Goal: Task Accomplishment & Management: Manage account settings

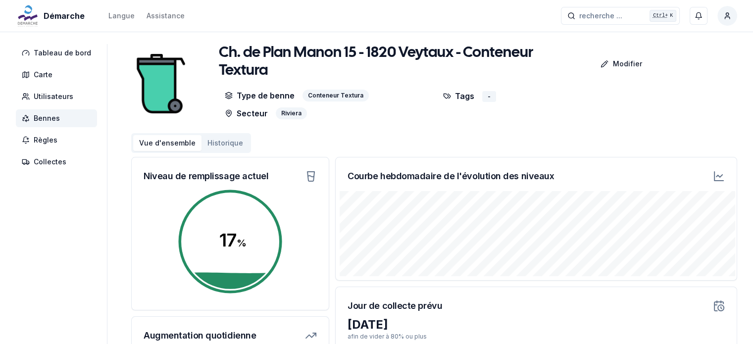
click at [50, 121] on span "Bennes" at bounding box center [47, 118] width 26 height 10
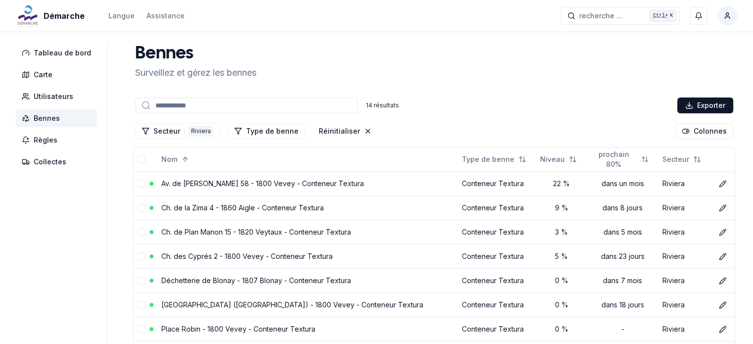
click at [50, 121] on span "Bennes" at bounding box center [47, 118] width 26 height 10
click at [189, 130] on div "Riviera" at bounding box center [201, 131] width 25 height 11
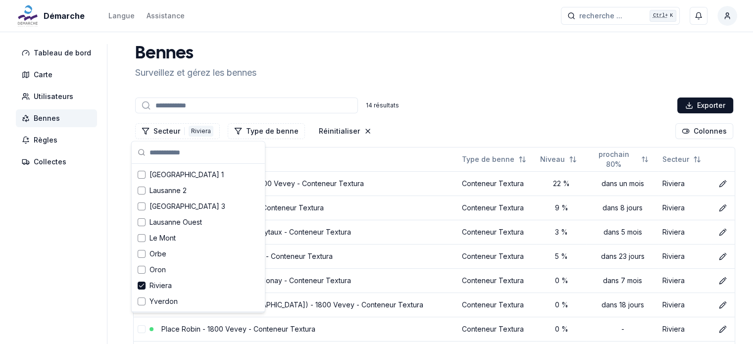
scroll to position [113, 0]
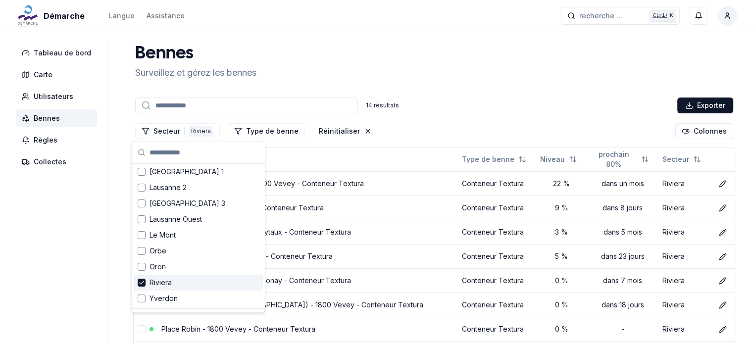
click at [142, 285] on icon "Suggestions" at bounding box center [141, 283] width 7 height 8
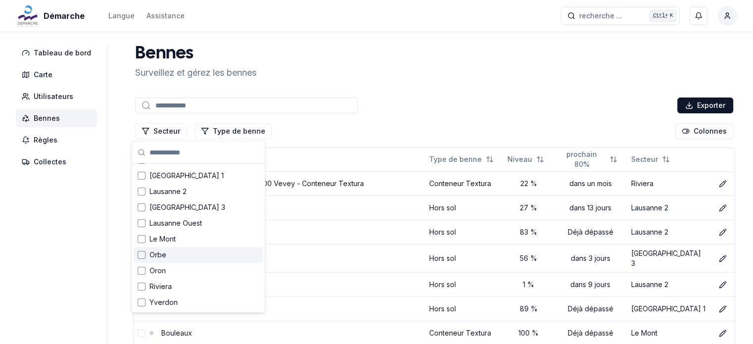
scroll to position [0, 0]
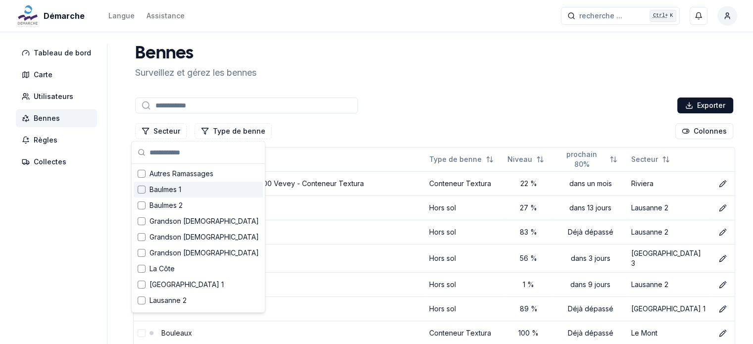
click at [141, 191] on div "Suggestions" at bounding box center [142, 190] width 8 height 8
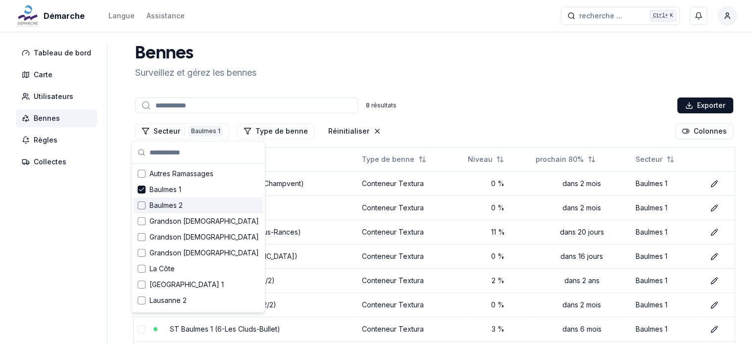
click at [138, 204] on div "Suggestions" at bounding box center [142, 205] width 8 height 8
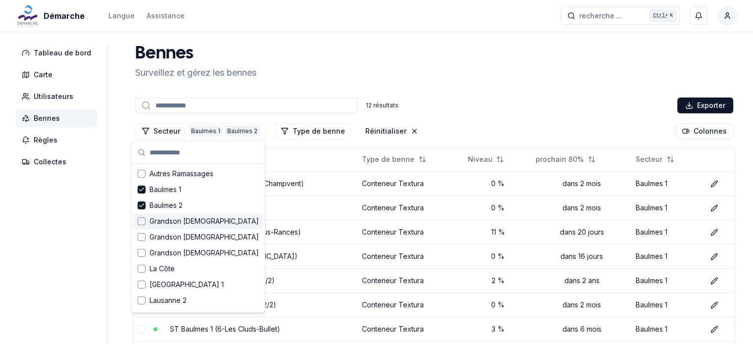
click at [140, 219] on div "Suggestions" at bounding box center [142, 221] width 8 height 8
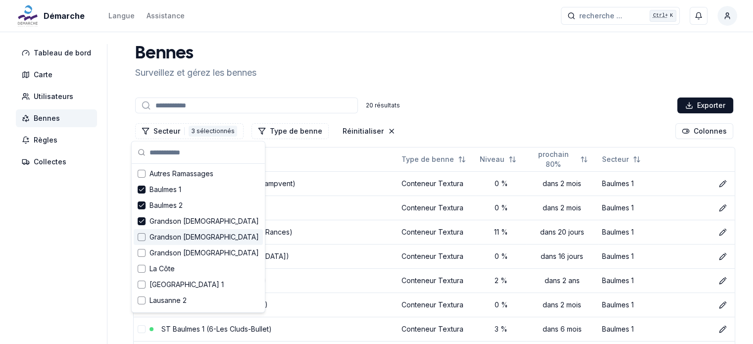
click at [141, 231] on div "Grandson [DEMOGRAPHIC_DATA]" at bounding box center [198, 237] width 129 height 16
click at [140, 250] on div "Suggestions" at bounding box center [142, 253] width 8 height 8
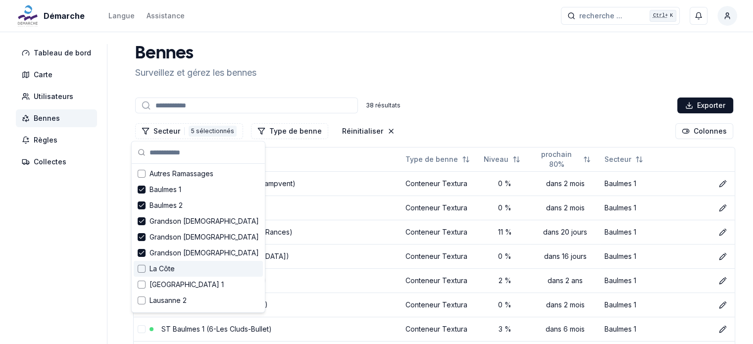
click at [143, 269] on div "Suggestions" at bounding box center [142, 269] width 8 height 8
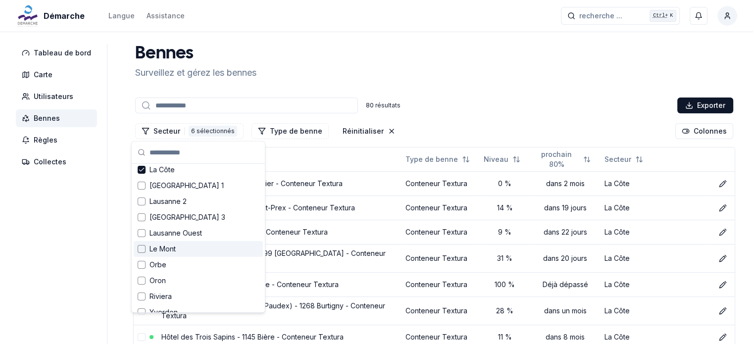
scroll to position [106, 0]
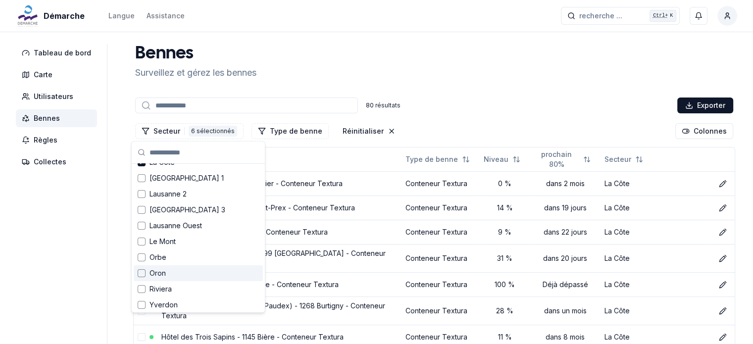
click at [432, 106] on div "80 résultats Exporter" at bounding box center [434, 106] width 602 height 20
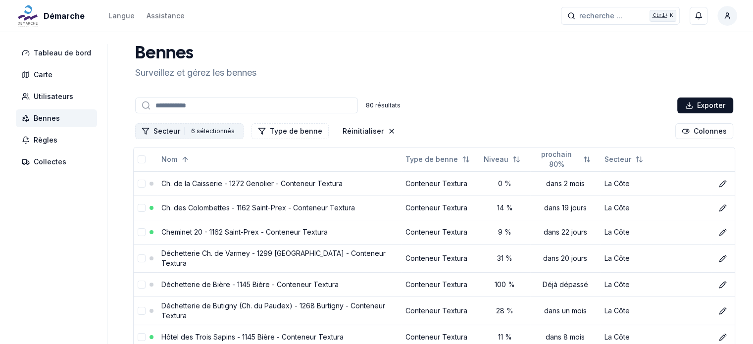
click at [203, 129] on div "6 sélectionnés" at bounding box center [213, 131] width 48 height 11
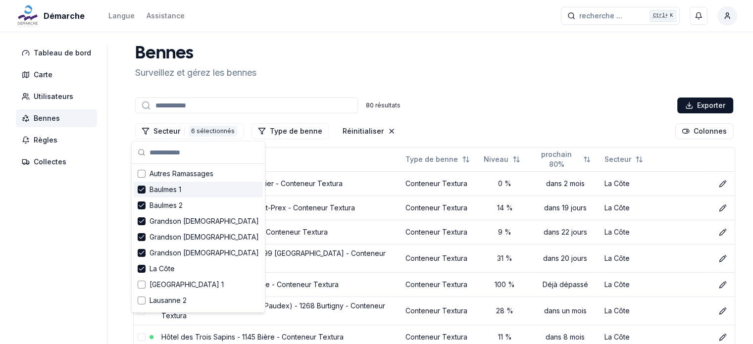
click at [154, 189] on span "Baulmes 1" at bounding box center [165, 190] width 32 height 10
click at [157, 204] on span "Baulmes 2" at bounding box center [165, 205] width 33 height 10
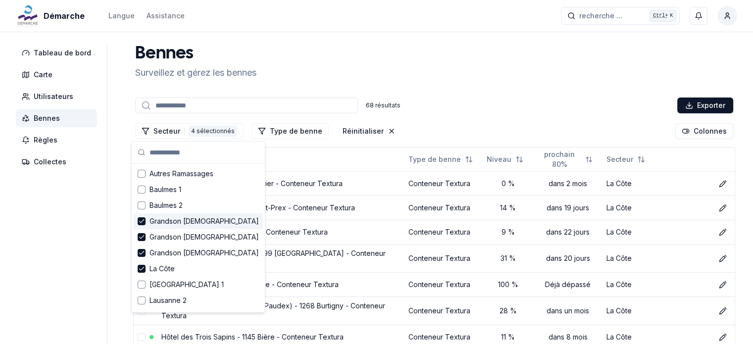
click at [158, 221] on span "Grandson [DEMOGRAPHIC_DATA]" at bounding box center [203, 221] width 109 height 10
click at [161, 237] on span "Grandson [DEMOGRAPHIC_DATA]" at bounding box center [203, 237] width 109 height 10
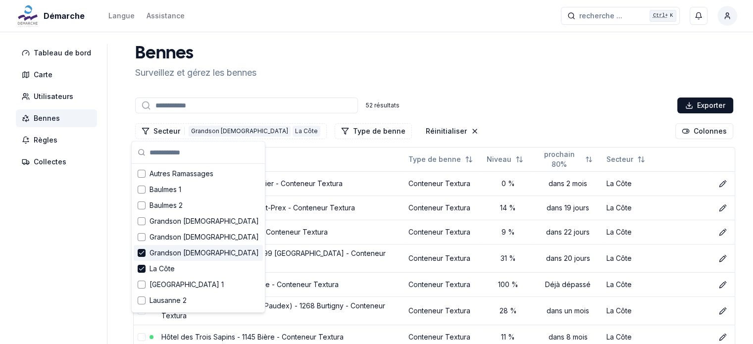
click at [158, 257] on span "Grandson [DEMOGRAPHIC_DATA]" at bounding box center [203, 253] width 109 height 10
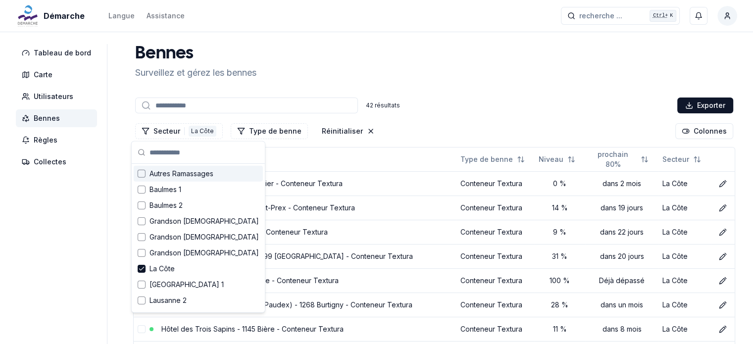
click at [423, 122] on div "Secteur 1 La Côte Type de benne Réinitialiser Colonnes" at bounding box center [434, 131] width 602 height 20
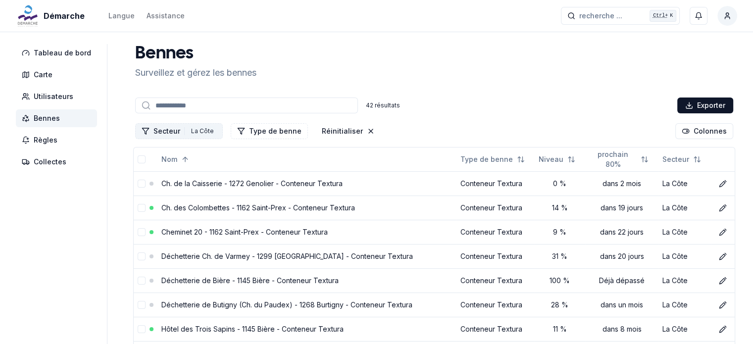
click at [189, 134] on div "La Côte" at bounding box center [203, 131] width 28 height 11
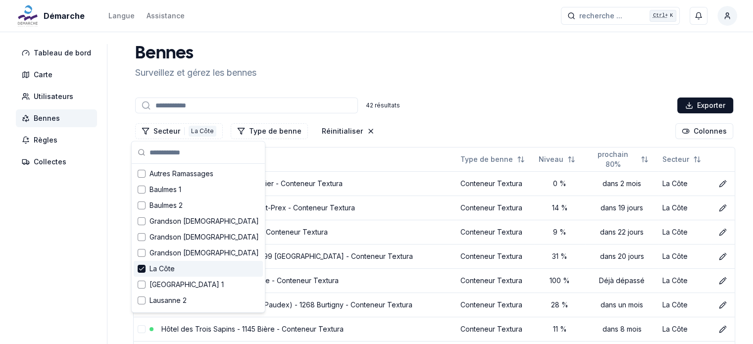
scroll to position [129, 0]
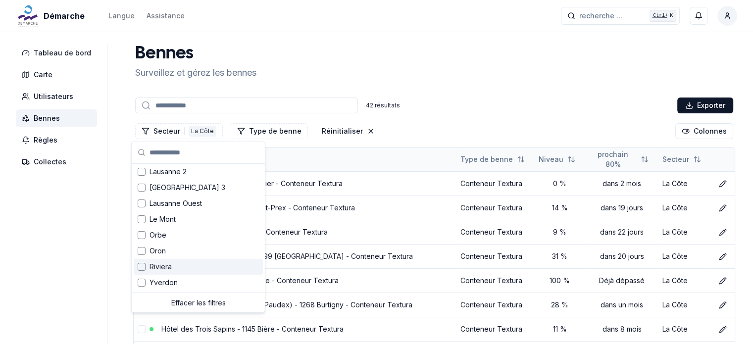
click at [283, 162] on div "Nom" at bounding box center [306, 159] width 291 height 16
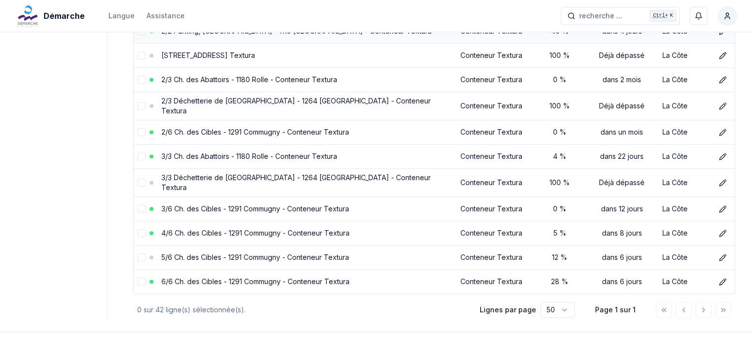
scroll to position [909, 0]
click at [719, 279] on icon at bounding box center [721, 281] width 5 height 5
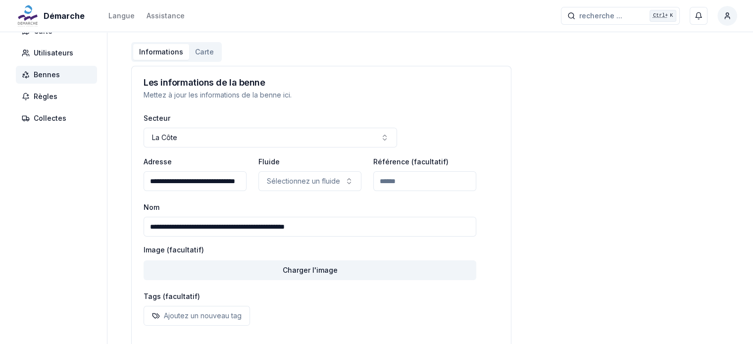
scroll to position [43, 0]
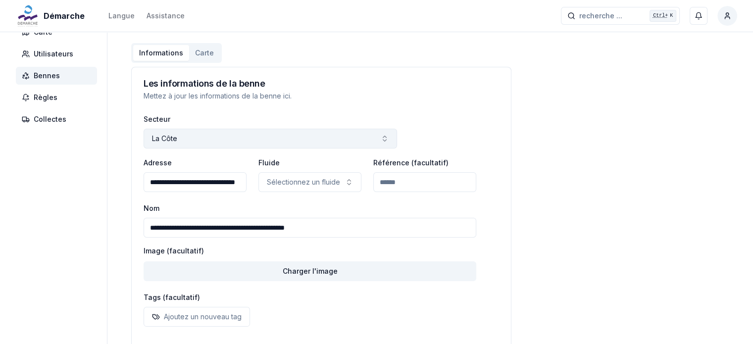
click at [177, 135] on button "La Côte" at bounding box center [270, 139] width 253 height 20
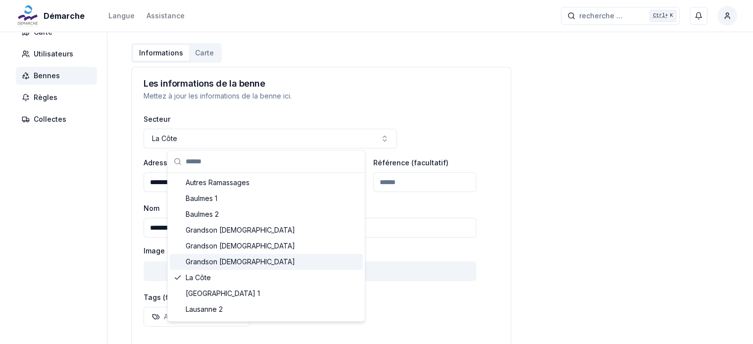
scroll to position [109, 0]
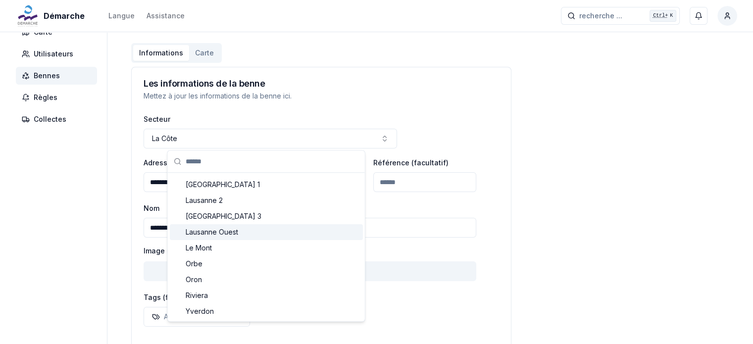
click at [356, 97] on p "Mettez à jour les informations de la benne ici." at bounding box center [321, 96] width 355 height 10
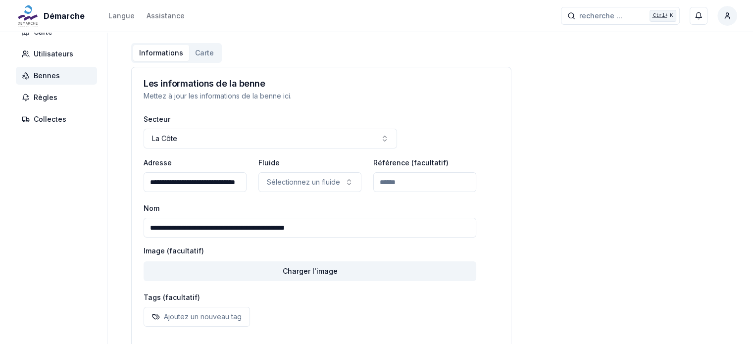
click at [68, 76] on span "Bennes" at bounding box center [56, 76] width 81 height 18
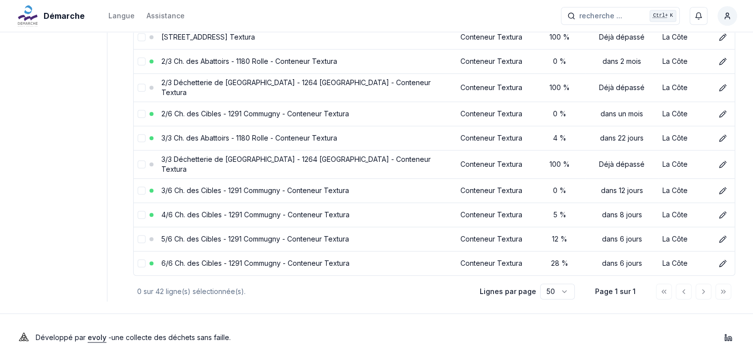
scroll to position [927, 0]
click at [330, 186] on link "3/6 Ch. des Cibles - 1291 Commugny - Conteneur Textura" at bounding box center [255, 190] width 188 height 8
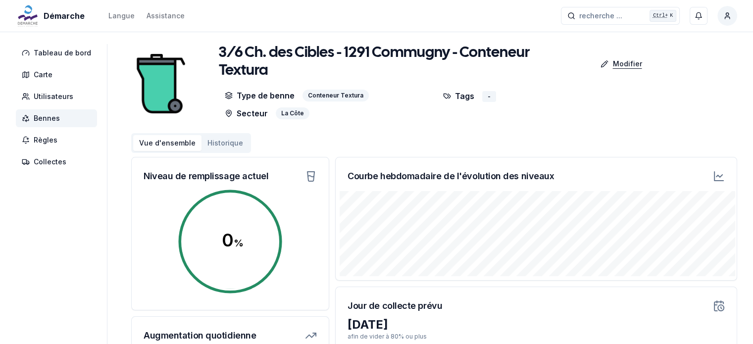
click at [618, 60] on p "Modifier" at bounding box center [626, 64] width 29 height 10
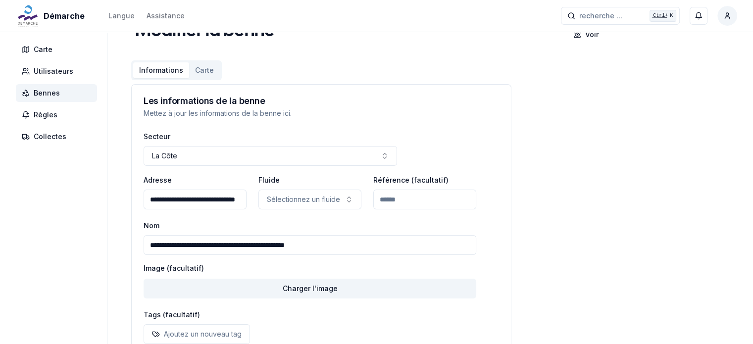
scroll to position [25, 0]
click at [61, 92] on span "Bennes" at bounding box center [56, 94] width 81 height 18
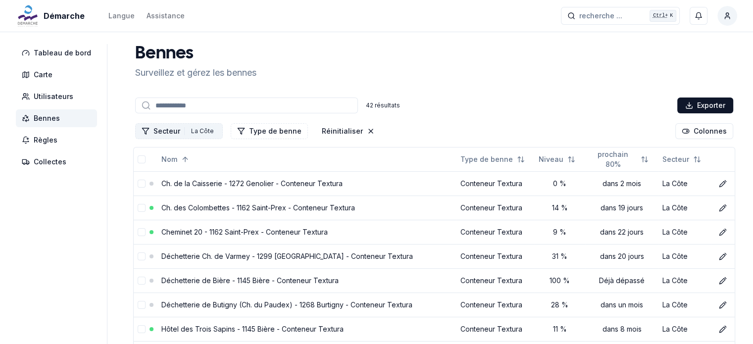
click at [200, 128] on div "La Côte" at bounding box center [203, 131] width 28 height 11
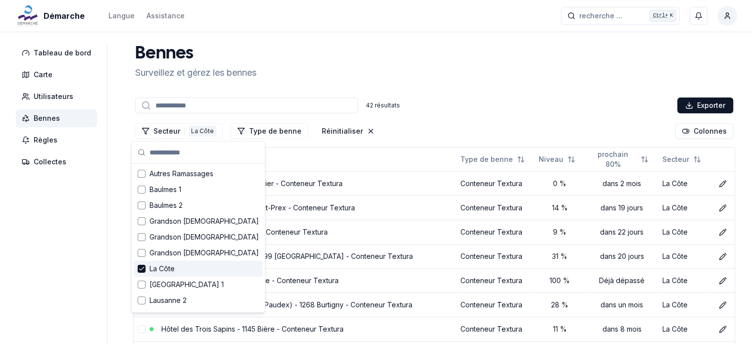
click at [162, 268] on span "La Côte" at bounding box center [161, 269] width 25 height 10
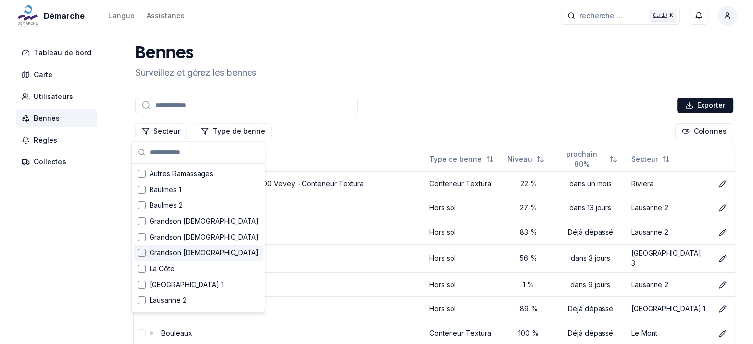
click at [159, 254] on span "Grandson [DEMOGRAPHIC_DATA]" at bounding box center [203, 253] width 109 height 10
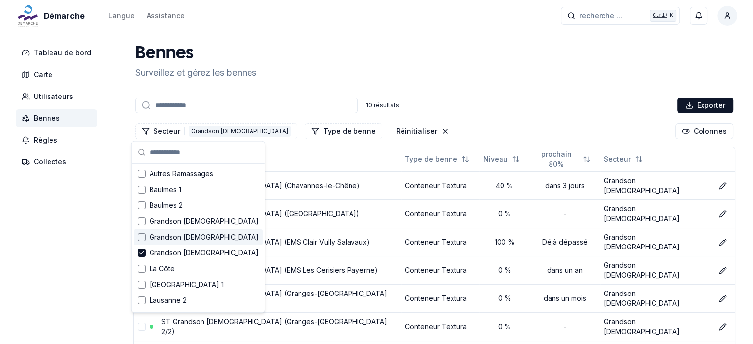
click at [158, 239] on span "Grandson [DEMOGRAPHIC_DATA]" at bounding box center [203, 237] width 109 height 10
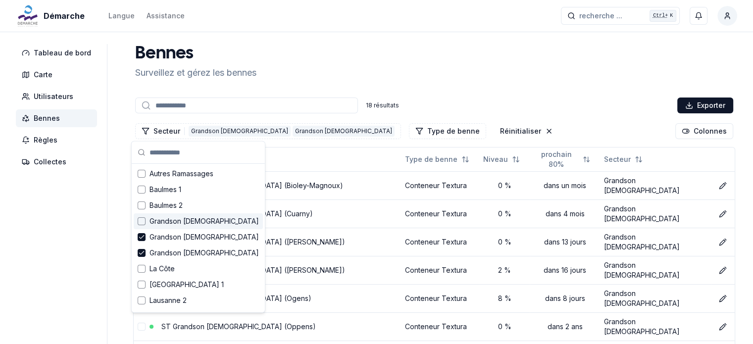
click at [157, 224] on span "Grandson [DEMOGRAPHIC_DATA]" at bounding box center [203, 221] width 109 height 10
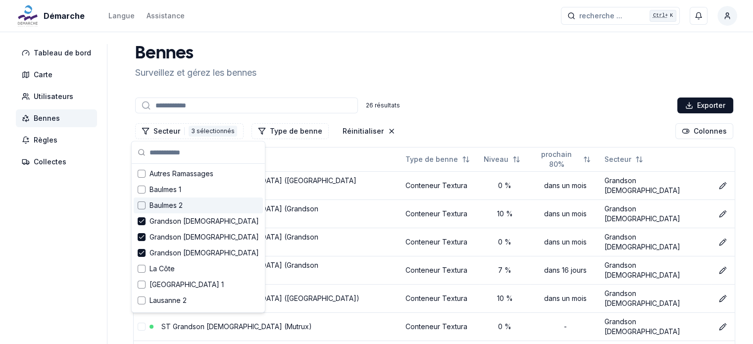
click at [156, 207] on span "Baulmes 2" at bounding box center [165, 205] width 33 height 10
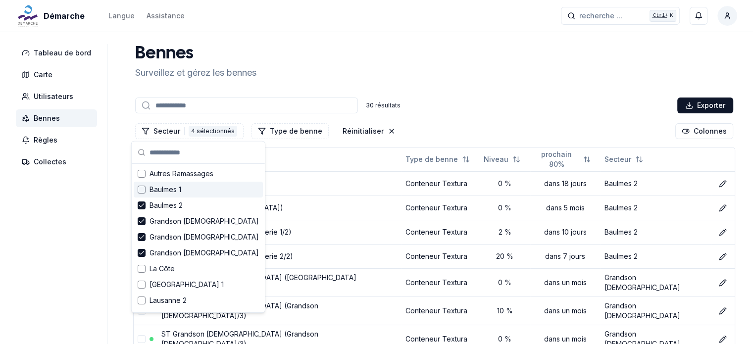
click at [156, 189] on span "Baulmes 1" at bounding box center [165, 190] width 32 height 10
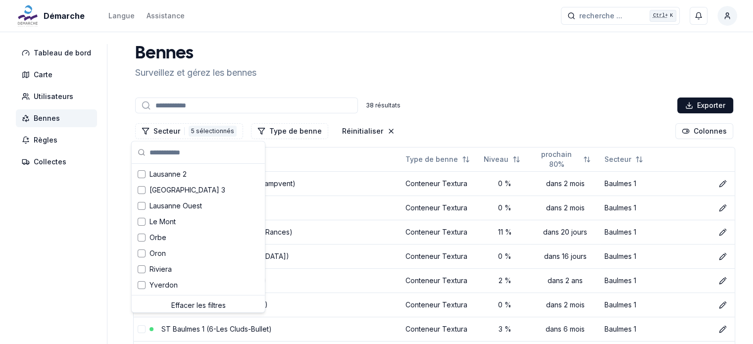
scroll to position [129, 0]
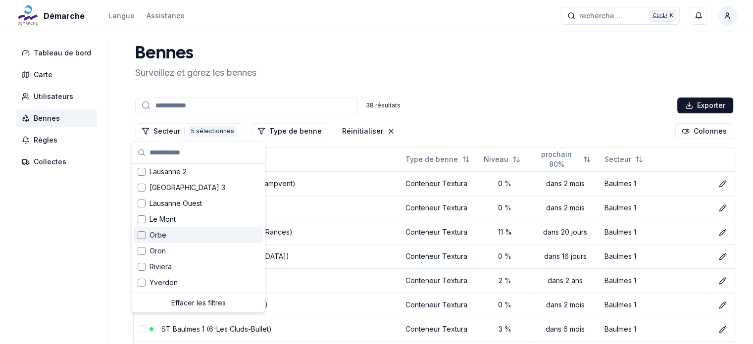
click at [157, 236] on span "Orbe" at bounding box center [157, 235] width 17 height 10
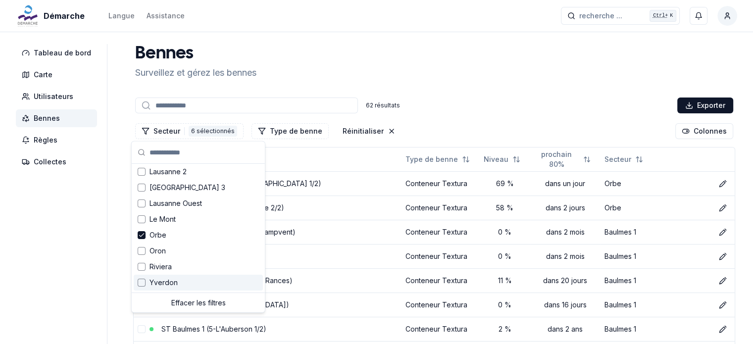
click at [172, 283] on span "Yverdon" at bounding box center [163, 283] width 28 height 10
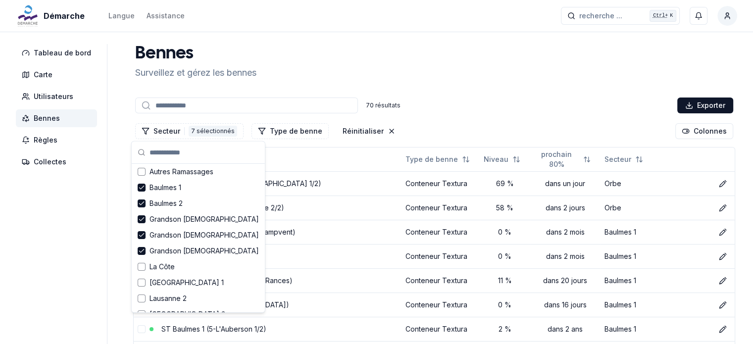
scroll to position [0, 0]
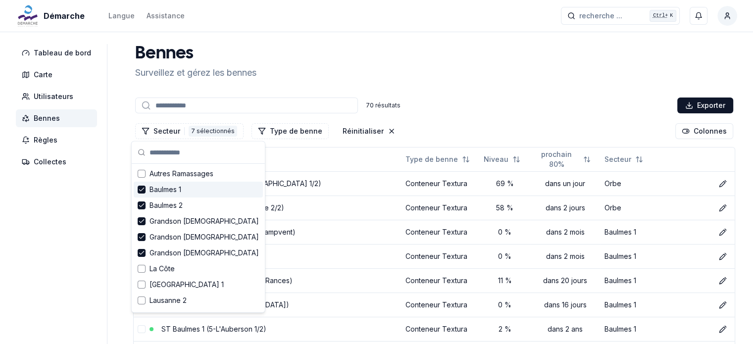
click at [445, 130] on div "Secteur 7 7 sélectionnés Type de benne Réinitialiser Colonnes" at bounding box center [434, 131] width 602 height 20
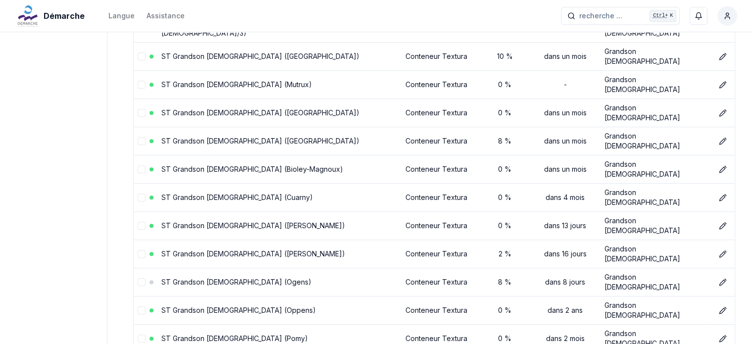
scroll to position [582, 0]
click at [234, 277] on link "ST Grandson [DEMOGRAPHIC_DATA] (Ogens)" at bounding box center [236, 281] width 150 height 8
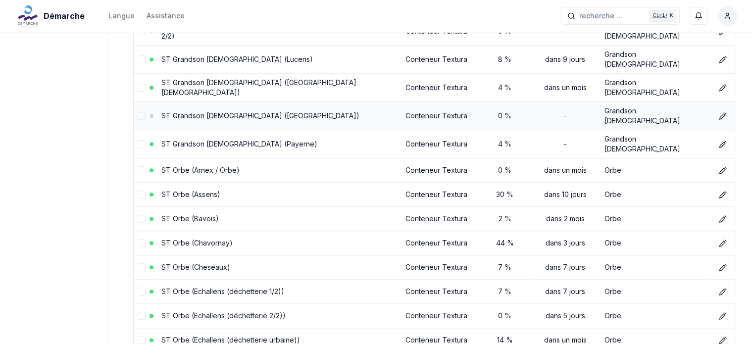
scroll to position [1120, 0]
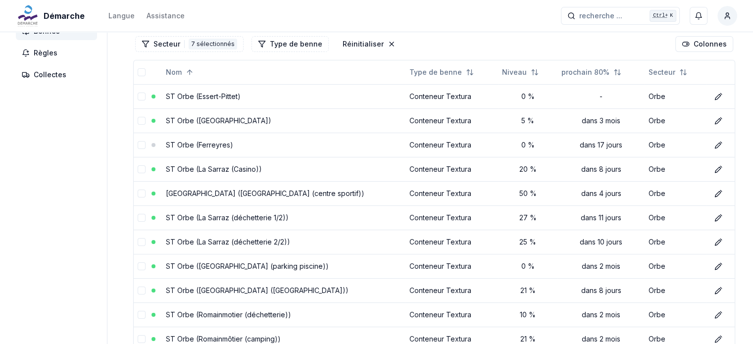
scroll to position [88, 0]
click at [372, 13] on div "Démarche Langue Assistance recherche ... recherche ... Ctrl+ K [PERSON_NAME]" at bounding box center [376, 16] width 753 height 32
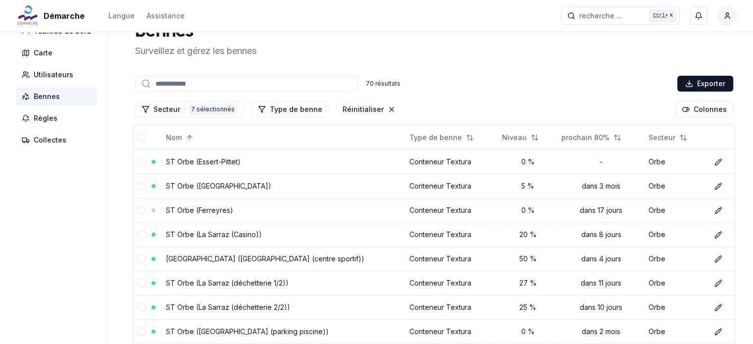
scroll to position [0, 0]
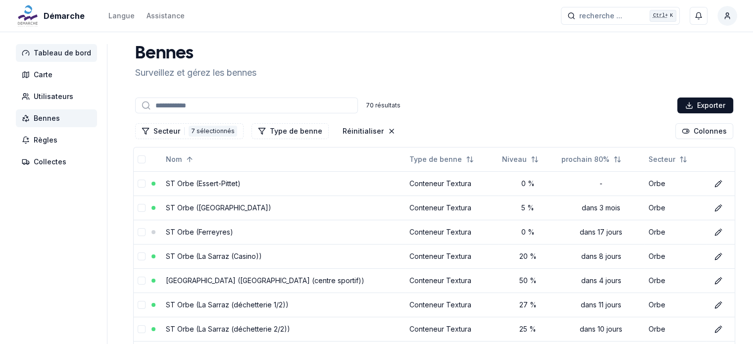
click at [55, 54] on span "Tableau de bord" at bounding box center [62, 53] width 57 height 10
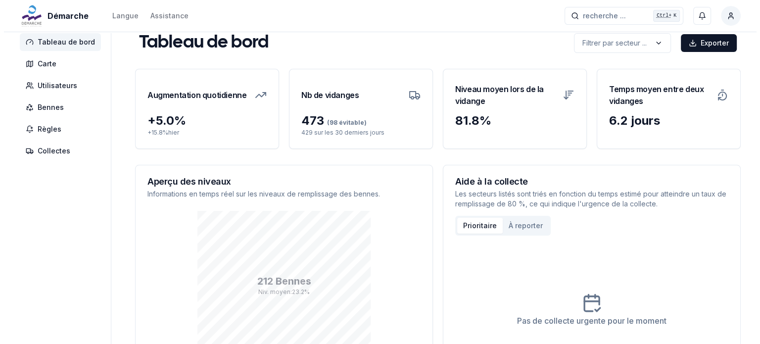
scroll to position [9, 0]
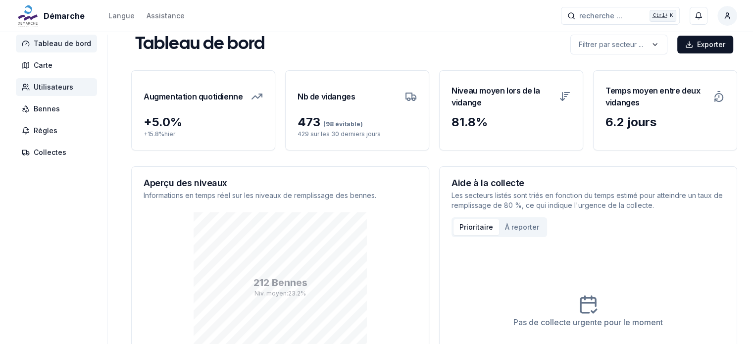
click at [67, 88] on span "Utilisateurs" at bounding box center [54, 87] width 40 height 10
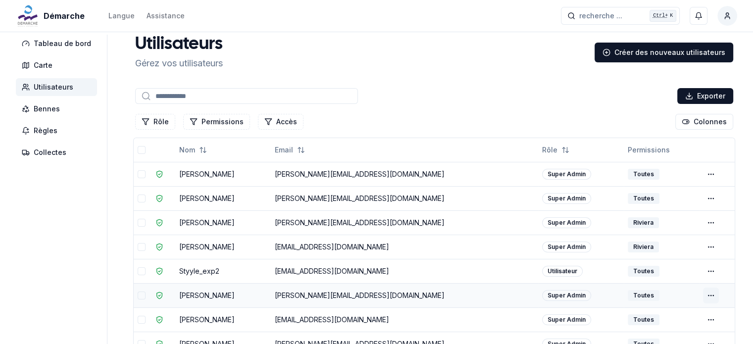
click at [707, 290] on html "Démarche Langue Assistance recherche ... recherche ... Ctrl+ K [PERSON_NAME] Ta…" at bounding box center [376, 229] width 753 height 476
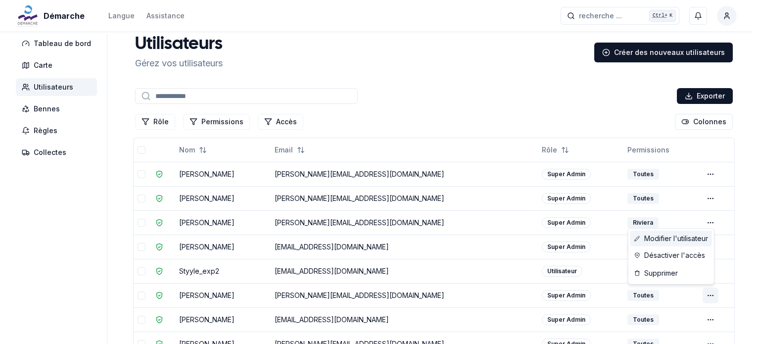
click at [667, 239] on link "Modifier l'utilisateur" at bounding box center [671, 239] width 82 height 16
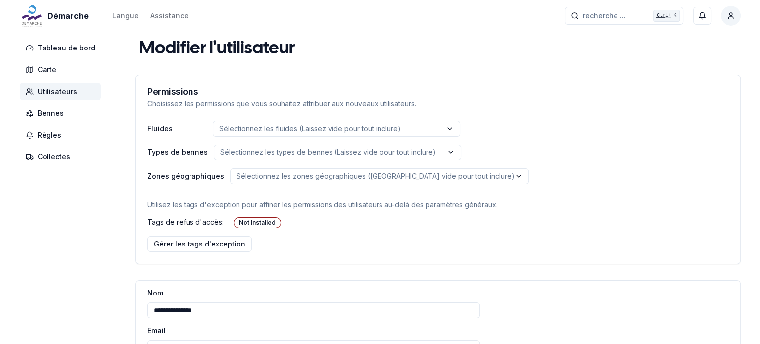
scroll to position [3, 0]
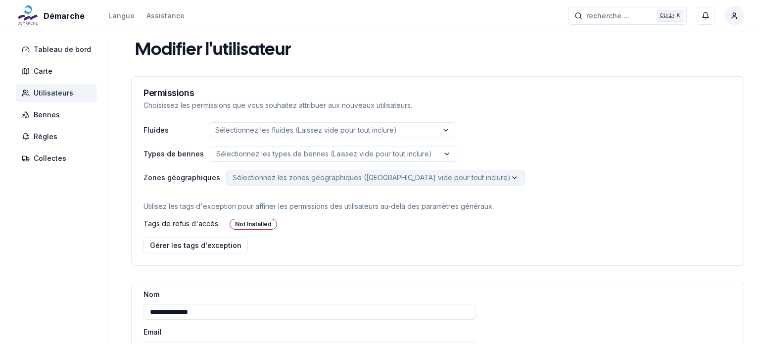
click at [240, 180] on html "**********" at bounding box center [380, 253] width 760 height 512
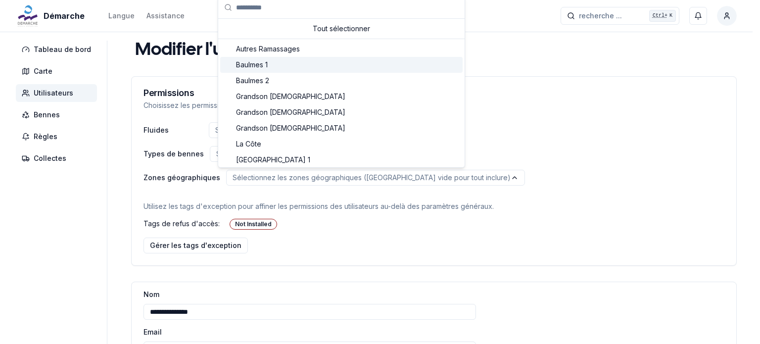
click at [260, 63] on span "Baulmes 1" at bounding box center [252, 65] width 32 height 10
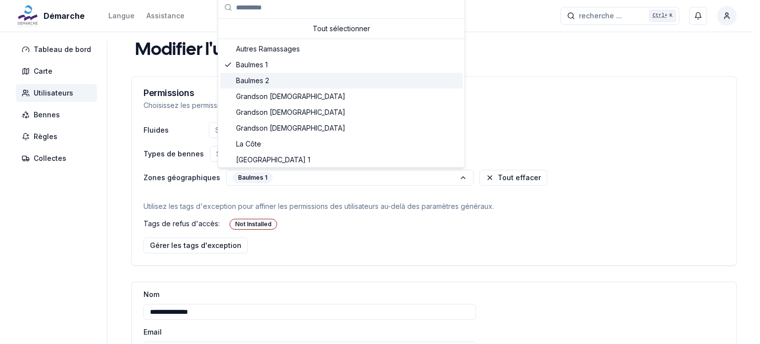
click at [257, 79] on span "Baulmes 2" at bounding box center [252, 81] width 33 height 10
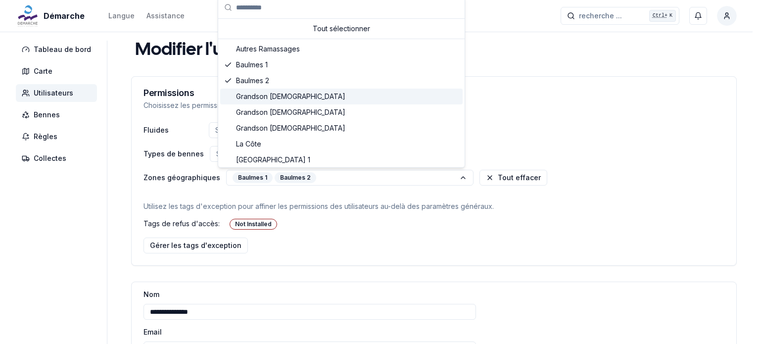
click at [253, 98] on span "Grandson [DEMOGRAPHIC_DATA]" at bounding box center [290, 97] width 109 height 10
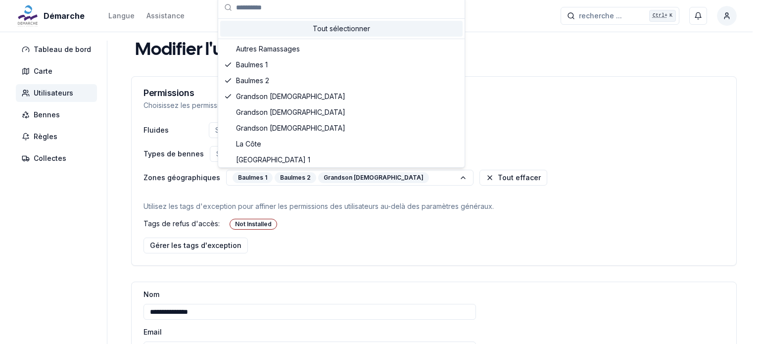
click at [337, 32] on div "Tout sélectionner" at bounding box center [341, 29] width 242 height 16
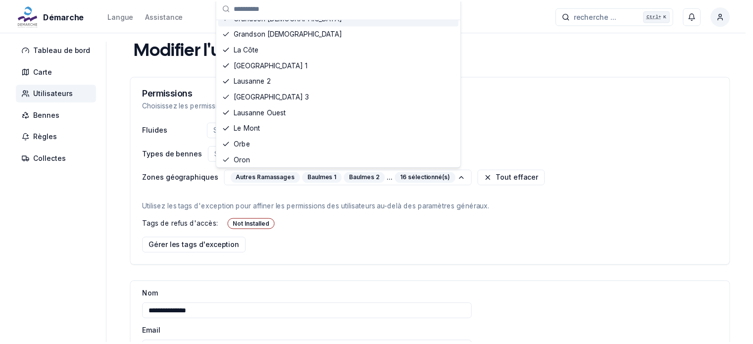
scroll to position [129, 0]
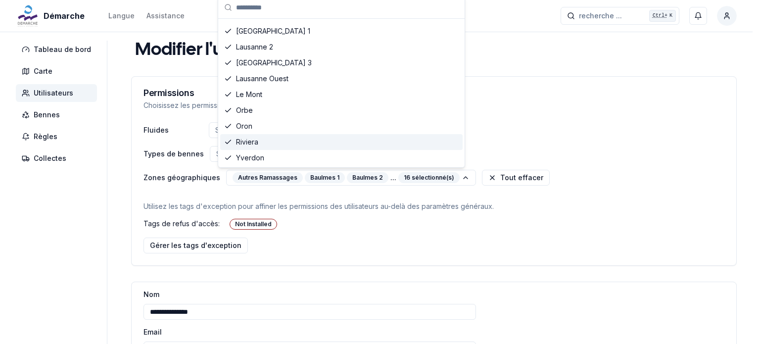
click at [240, 143] on span "Riviera" at bounding box center [247, 142] width 22 height 10
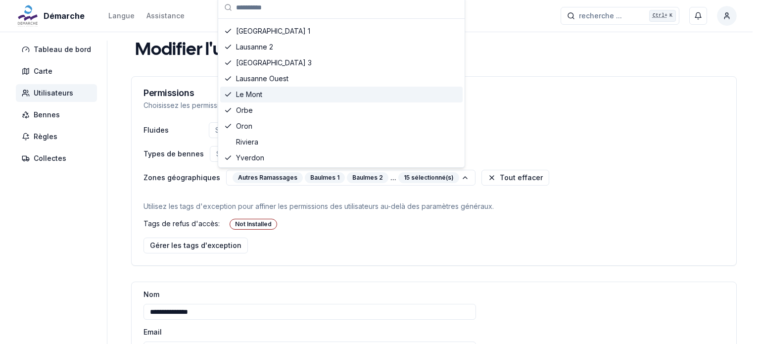
click at [247, 96] on span "Le Mont" at bounding box center [249, 95] width 26 height 10
click at [239, 90] on span "Le Mont" at bounding box center [249, 95] width 26 height 10
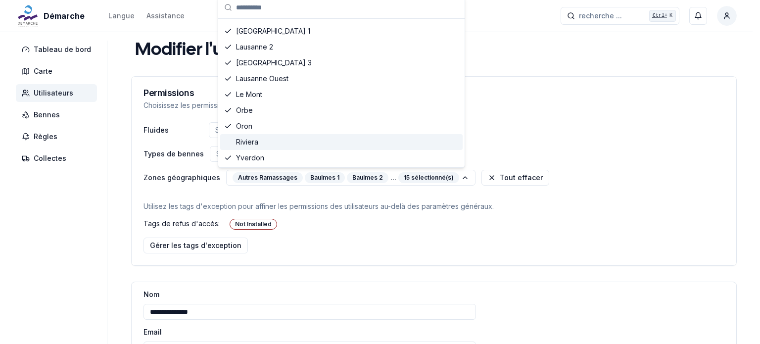
click at [237, 139] on span "Riviera" at bounding box center [247, 142] width 22 height 10
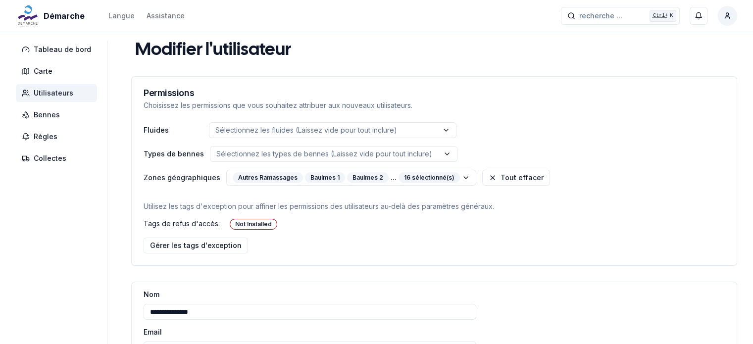
click at [488, 124] on html "**********" at bounding box center [376, 253] width 753 height 512
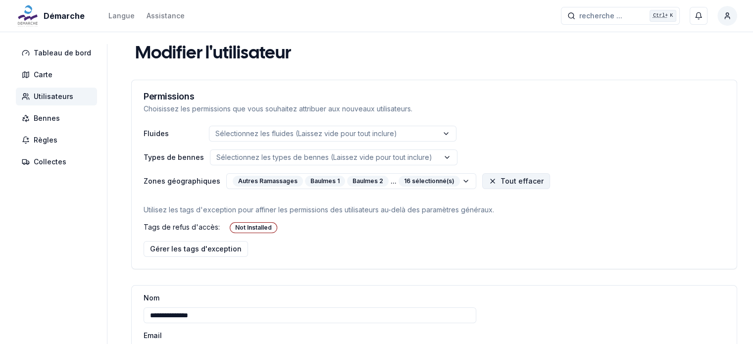
click at [495, 180] on button "Tout effacer" at bounding box center [516, 181] width 68 height 16
click at [50, 95] on span "Utilisateurs" at bounding box center [54, 97] width 40 height 10
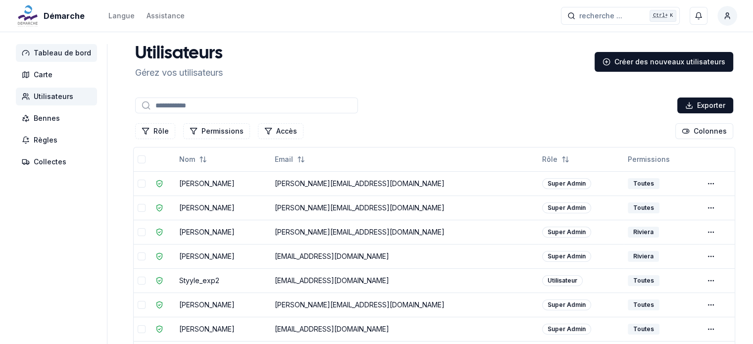
click at [65, 48] on span "Tableau de bord" at bounding box center [62, 53] width 57 height 10
